Goal: Information Seeking & Learning: Learn about a topic

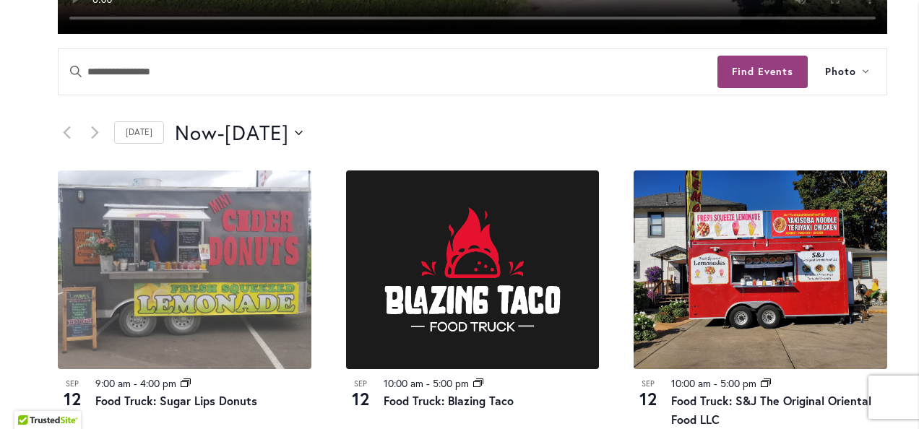
scroll to position [650, 0]
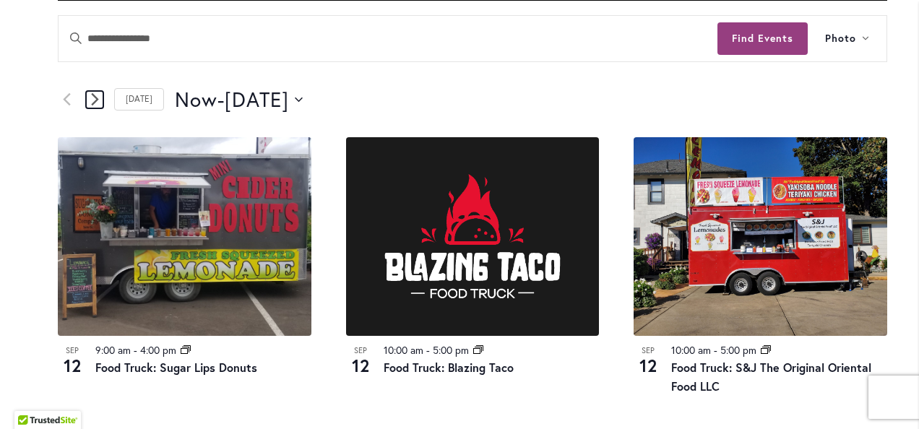
click at [101, 101] on link "Next Events" at bounding box center [94, 99] width 17 height 17
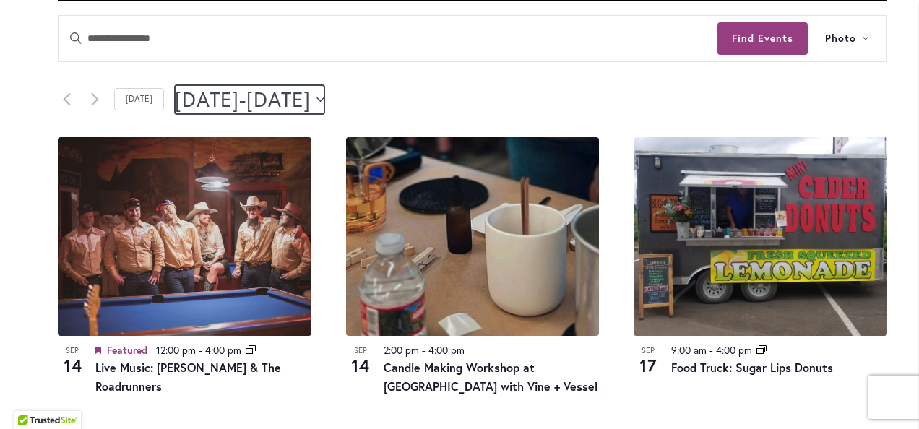
click at [324, 102] on button "9/14/2025 September 14 - 9/20/2025 September 20" at bounding box center [250, 99] width 150 height 29
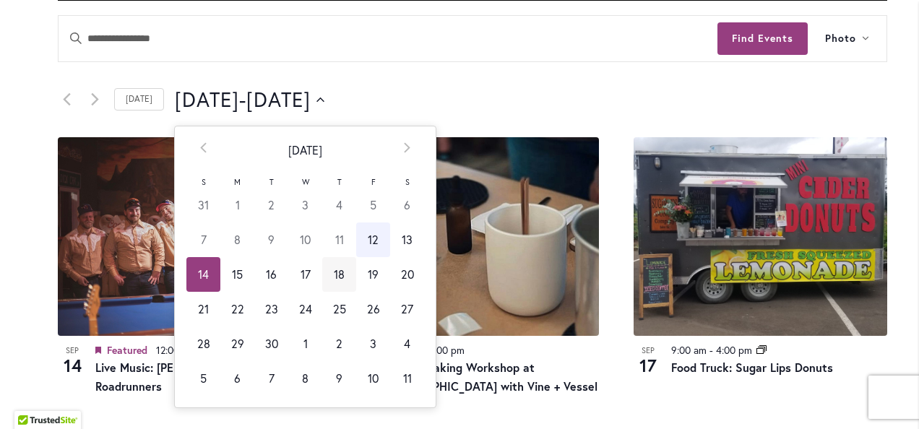
click at [332, 279] on td "18" at bounding box center [339, 274] width 34 height 35
type input "*********"
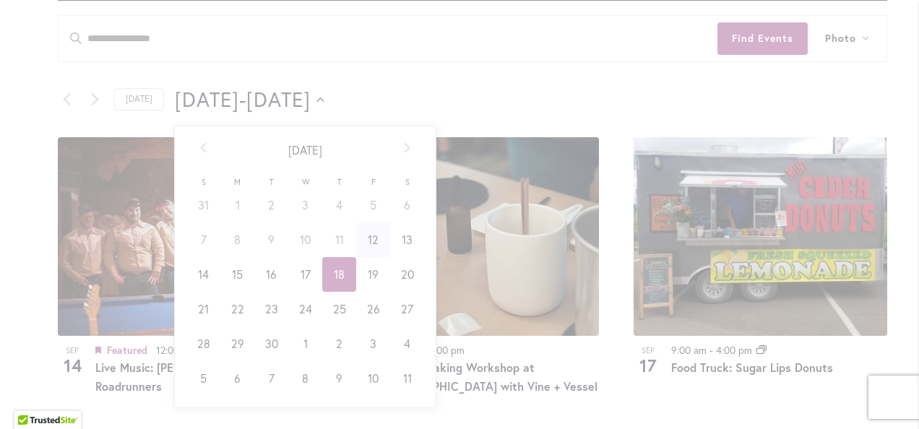
scroll to position [0, 56]
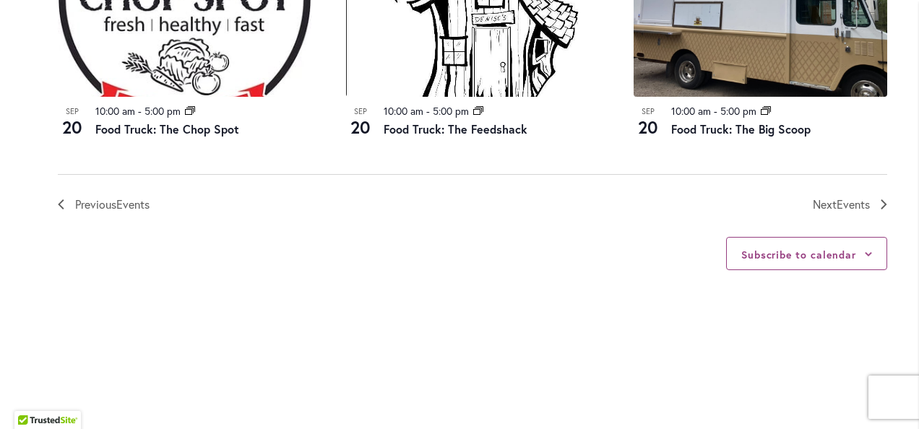
scroll to position [2096, 0]
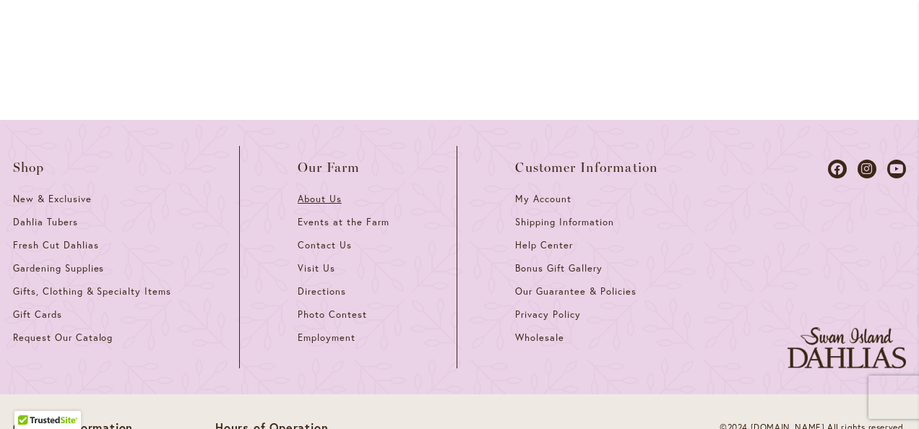
click at [324, 207] on link "About Us" at bounding box center [348, 204] width 101 height 23
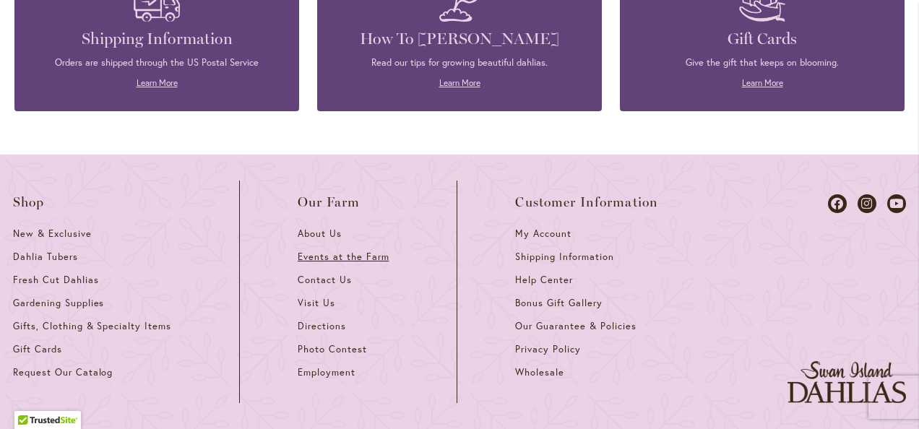
scroll to position [1807, 0]
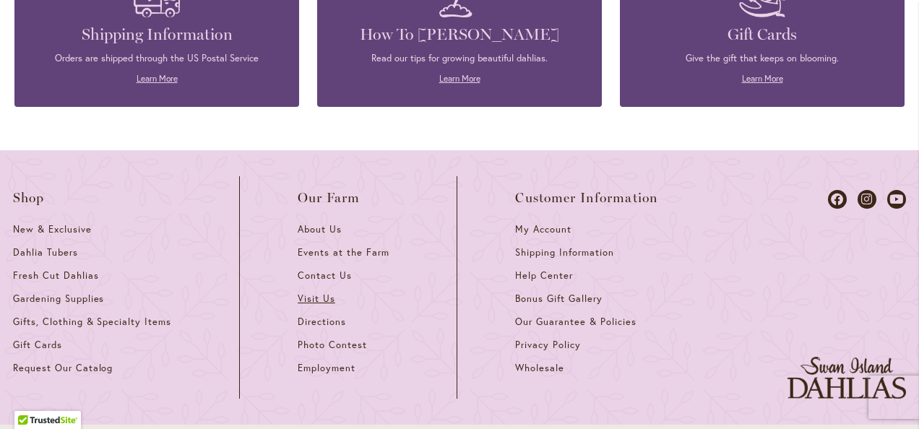
click at [318, 293] on span "Visit Us" at bounding box center [317, 299] width 38 height 12
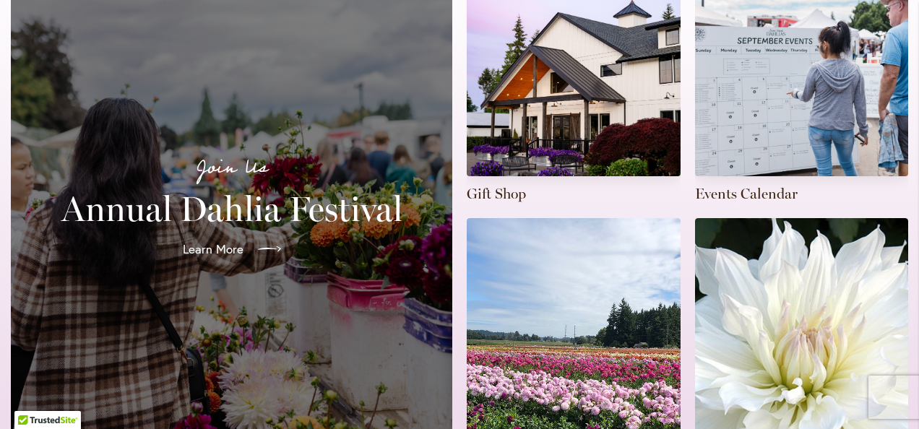
scroll to position [434, 0]
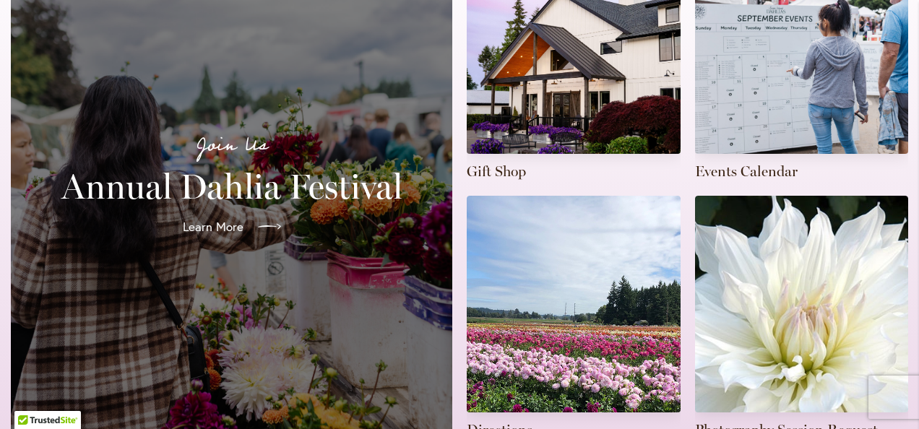
click at [204, 218] on span "Learn More" at bounding box center [213, 226] width 61 height 17
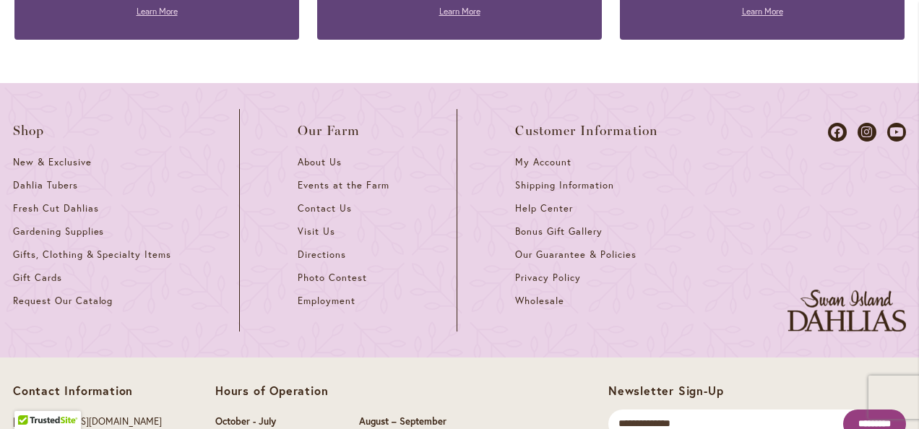
scroll to position [4123, 0]
